Goal: Task Accomplishment & Management: Manage account settings

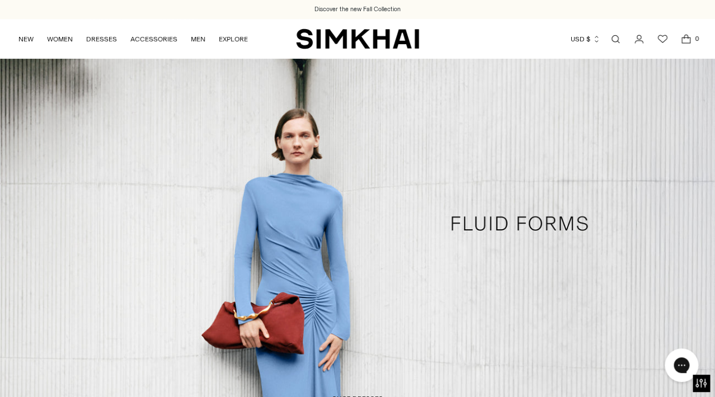
click at [641, 42] on icon "Go to the account page" at bounding box center [639, 39] width 16 height 11
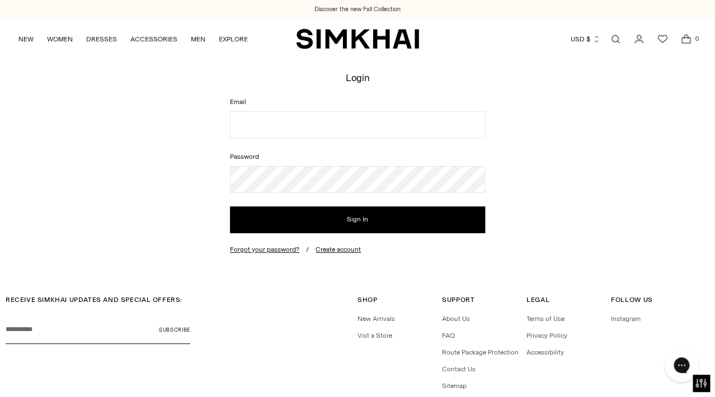
click at [616, 40] on link "Open search modal" at bounding box center [615, 39] width 22 height 22
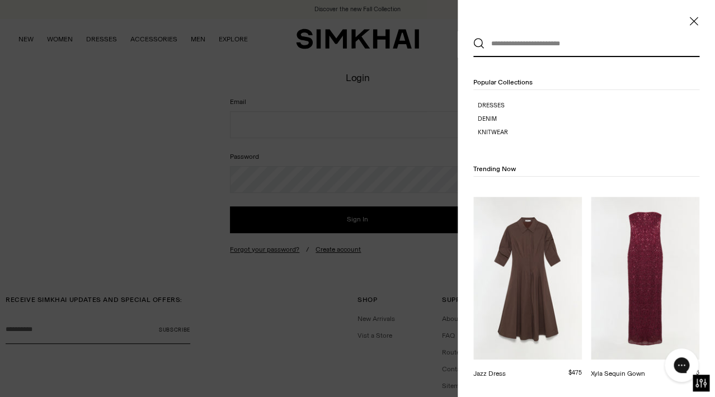
click at [695, 18] on icon "Close" at bounding box center [694, 21] width 9 height 11
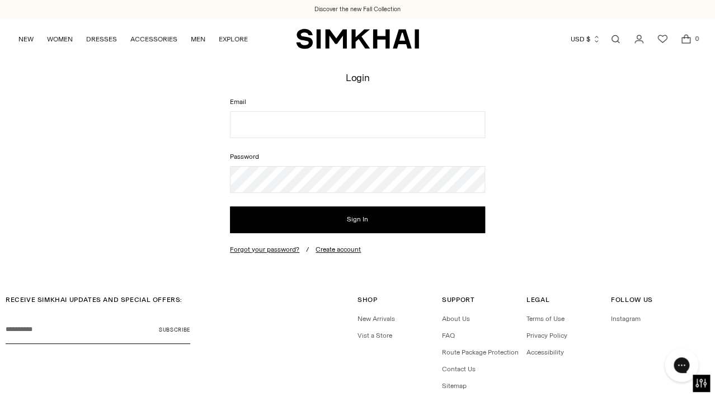
click at [687, 39] on icon "Open cart modal" at bounding box center [686, 39] width 16 height 11
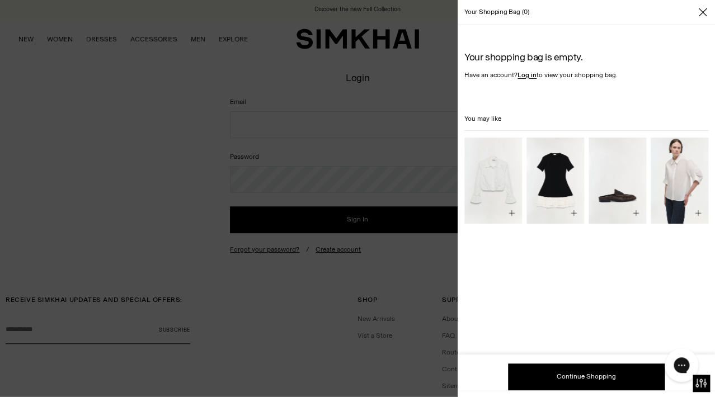
click at [702, 12] on icon "Close" at bounding box center [702, 12] width 9 height 11
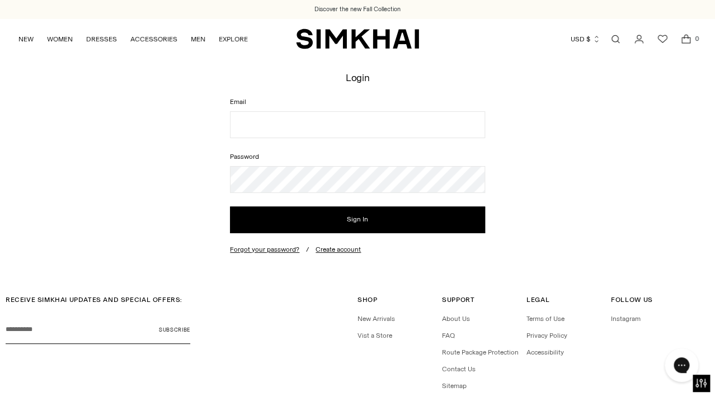
scroll to position [1, 0]
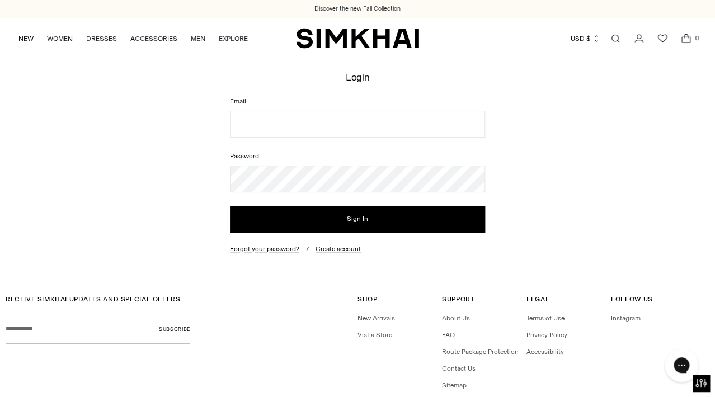
click at [640, 43] on icon "Go to the account page" at bounding box center [639, 38] width 16 height 11
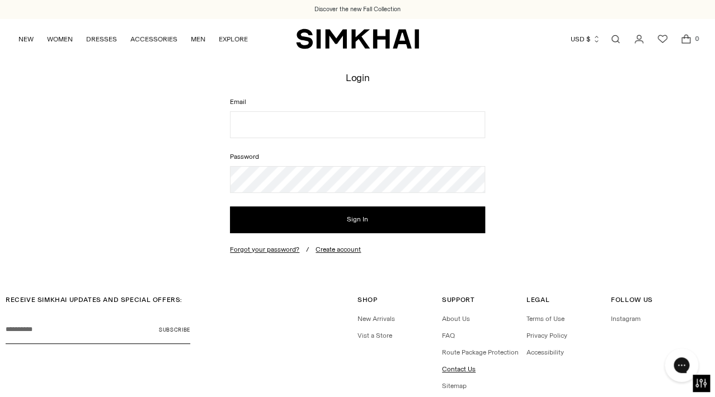
click at [466, 371] on link "Contact Us" at bounding box center [459, 369] width 34 height 8
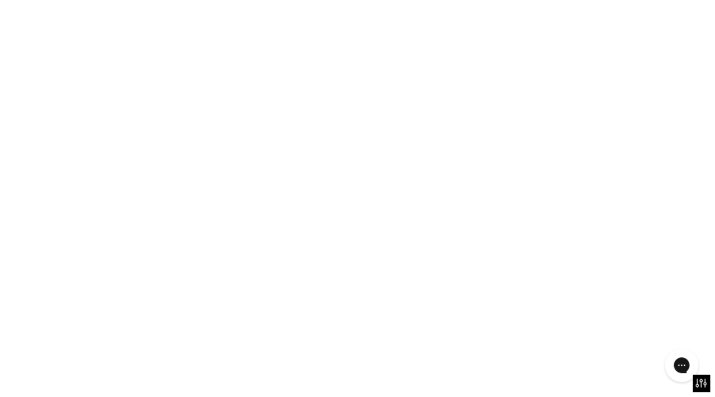
scroll to position [1, 0]
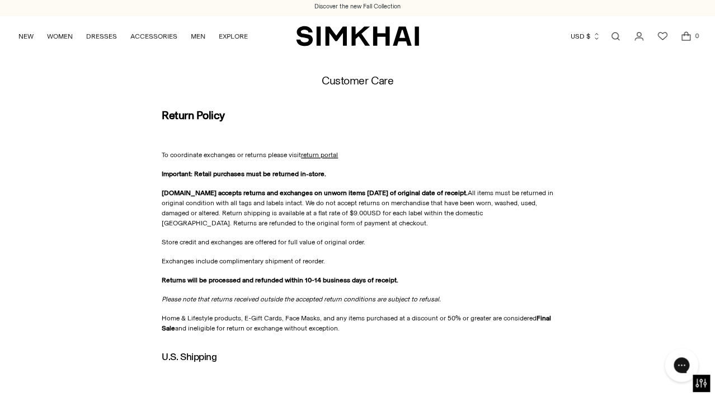
click at [318, 159] on p "To coordinate exchanges or returns please visit return portal" at bounding box center [358, 155] width 392 height 10
click at [315, 154] on span "return portal" at bounding box center [319, 155] width 37 height 8
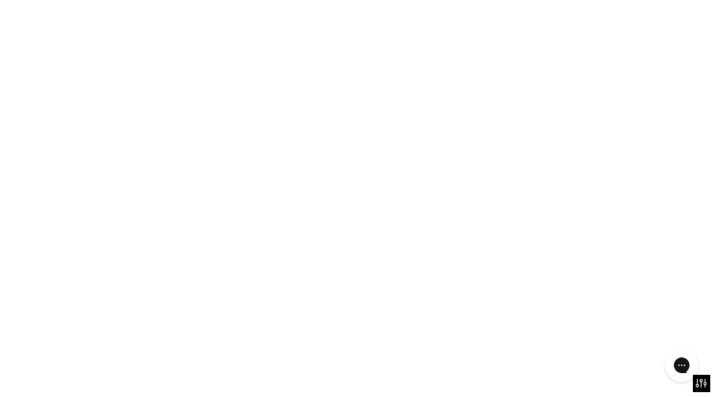
scroll to position [7, 0]
